Goal: Transaction & Acquisition: Purchase product/service

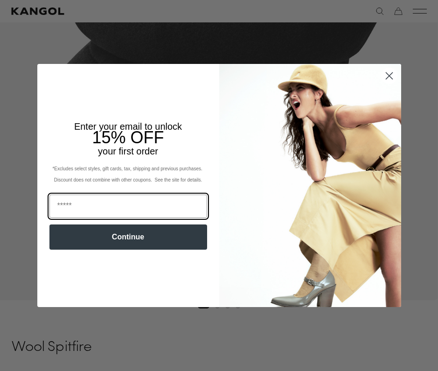
scroll to position [0, 192]
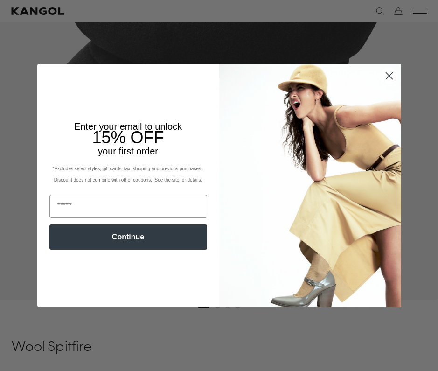
click at [386, 75] on circle "Close dialog" at bounding box center [388, 75] width 15 height 15
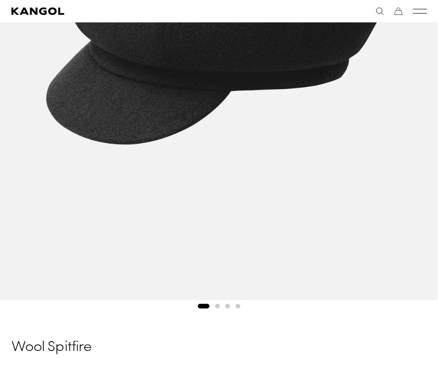
scroll to position [0, 0]
click at [218, 305] on button "Go to slide 2" at bounding box center [217, 305] width 5 height 5
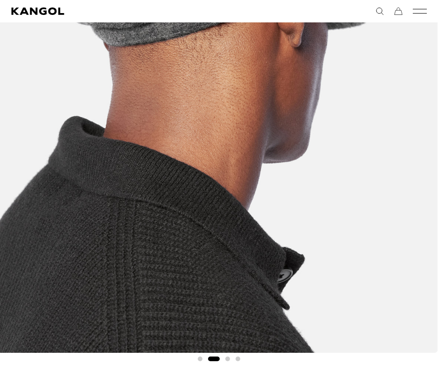
scroll to position [310, 0]
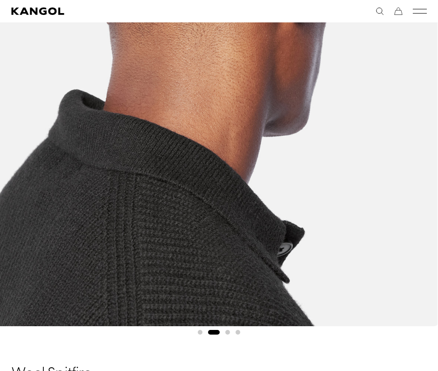
click at [229, 332] on button "Go to slide 3" at bounding box center [227, 332] width 5 height 5
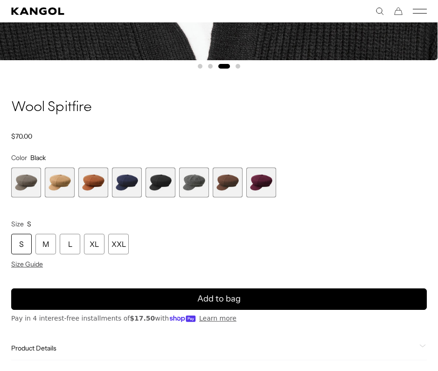
scroll to position [0, 192]
click at [127, 187] on span "4 of 8" at bounding box center [127, 182] width 30 height 30
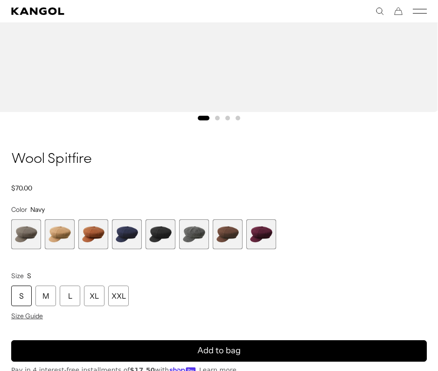
scroll to position [515, 0]
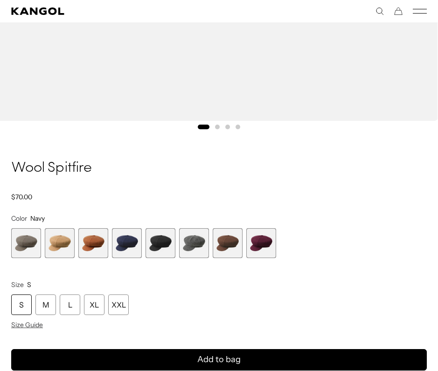
click at [200, 240] on span "6 of 8" at bounding box center [194, 243] width 30 height 30
click at [232, 239] on span "7 of 8" at bounding box center [228, 243] width 30 height 30
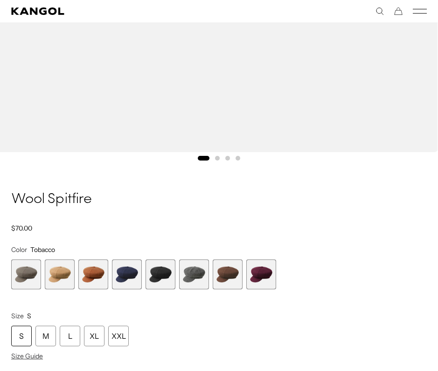
scroll to position [0, 192]
click at [30, 271] on span "1 of 8" at bounding box center [26, 274] width 30 height 30
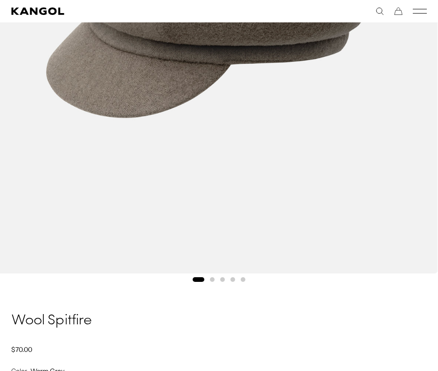
scroll to position [520, 0]
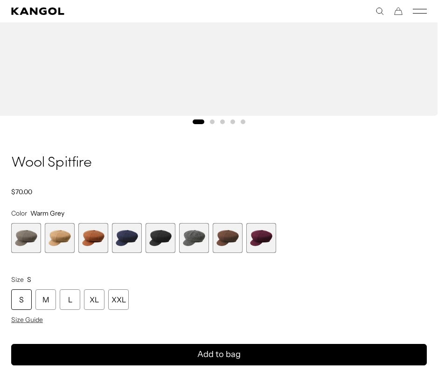
click at [60, 240] on span "2 of 8" at bounding box center [60, 238] width 30 height 30
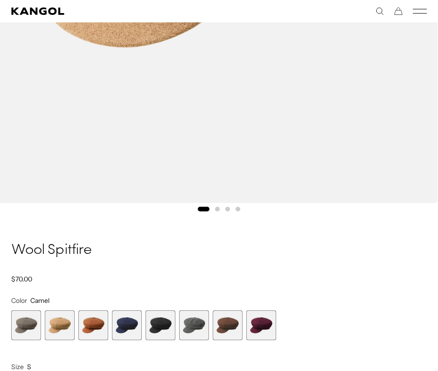
scroll to position [0, 192]
click at [166, 331] on span "5 of 8" at bounding box center [160, 325] width 30 height 30
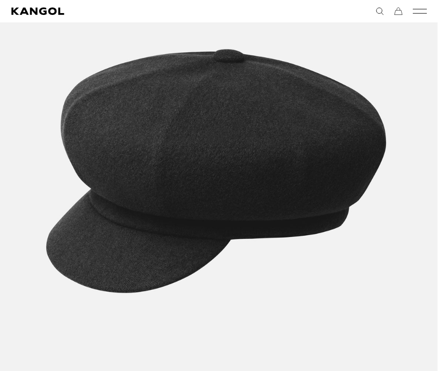
scroll to position [346, 0]
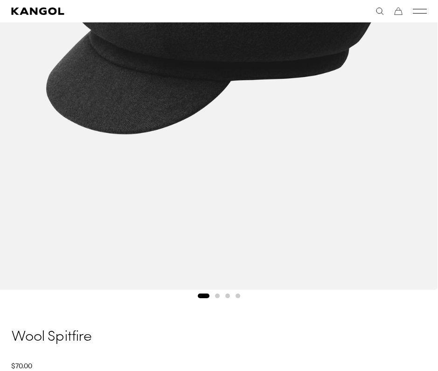
click at [219, 297] on li "Select a slide to show" at bounding box center [217, 295] width 5 height 5
click at [217, 296] on button "Go to slide 2" at bounding box center [217, 295] width 5 height 5
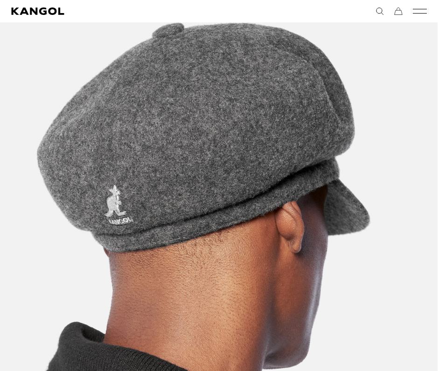
scroll to position [0, 0]
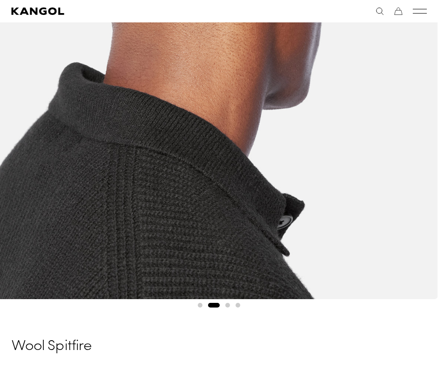
click at [227, 303] on button "Go to slide 3" at bounding box center [227, 305] width 5 height 5
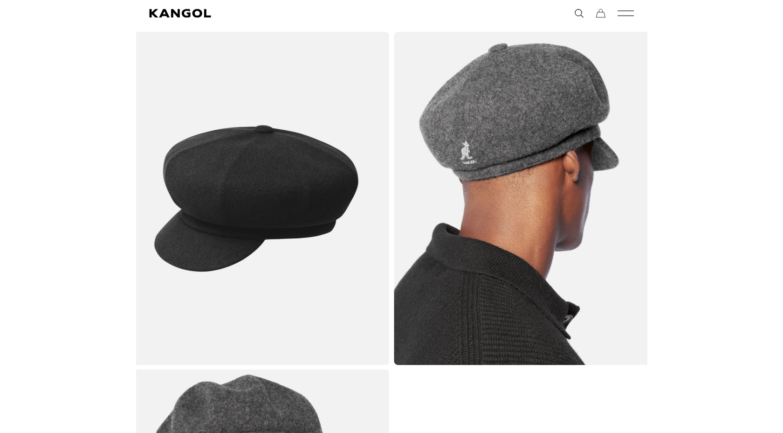
scroll to position [41, 0]
